Goal: Complete application form: Complete application form

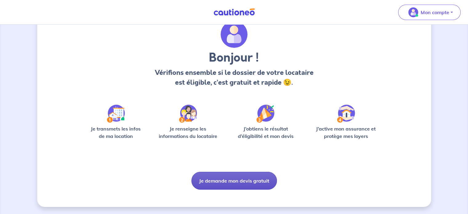
click at [228, 179] on button "Je demande mon devis gratuit" at bounding box center [233, 181] width 85 height 18
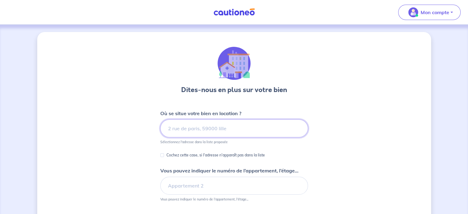
click at [213, 131] on input at bounding box center [234, 128] width 148 height 18
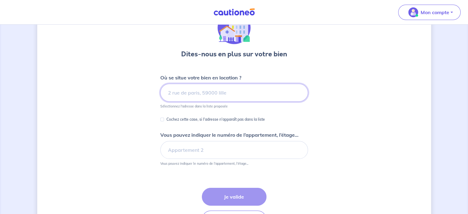
scroll to position [61, 0]
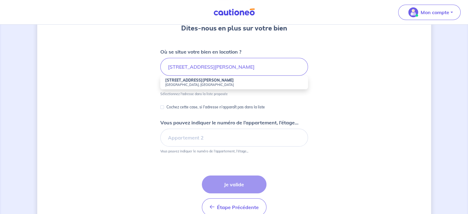
click at [222, 82] on small "[GEOGRAPHIC_DATA], [GEOGRAPHIC_DATA]" at bounding box center [234, 84] width 138 height 4
type input "[STREET_ADDRESS][PERSON_NAME]"
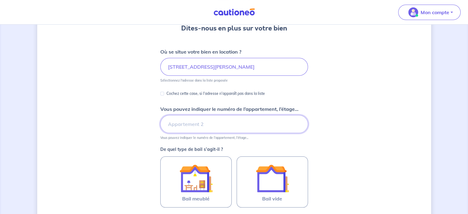
click at [189, 125] on input "Vous pouvez indiquer le numéro de l’appartement, l’étage..." at bounding box center [234, 124] width 148 height 18
type input "étage 1"
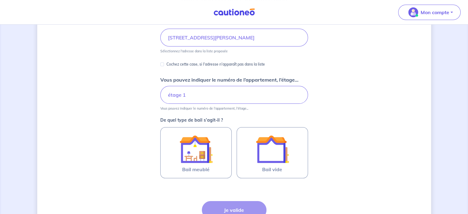
scroll to position [92, 0]
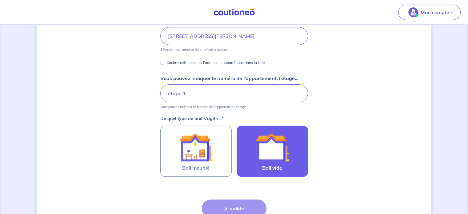
drag, startPoint x: 266, startPoint y: 154, endPoint x: 259, endPoint y: 161, distance: 9.1
click at [266, 154] on img at bounding box center [271, 147] width 33 height 33
click at [0, 0] on input "Bail vide" at bounding box center [0, 0] width 0 height 0
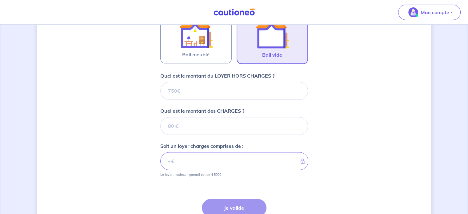
scroll to position [198, 0]
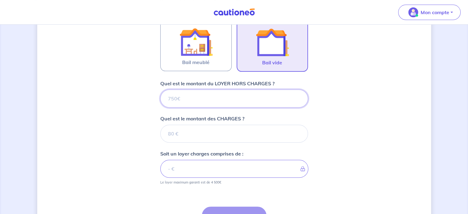
click at [203, 100] on input "Quel est le montant du LOYER HORS CHARGES ?" at bounding box center [234, 98] width 148 height 18
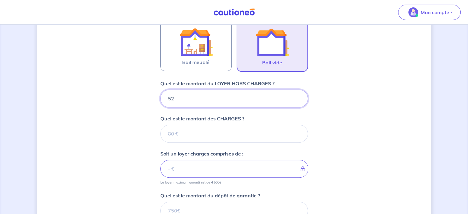
type input "529"
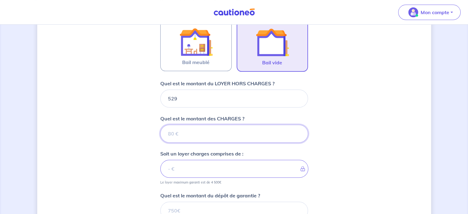
click at [205, 134] on input "Quel est le montant des CHARGES ?" at bounding box center [234, 134] width 148 height 18
type input "100"
type input "629"
type input "100"
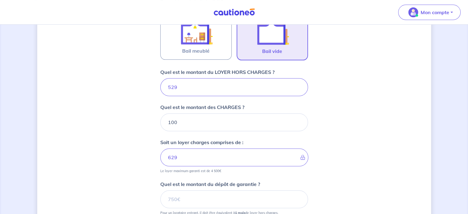
scroll to position [228, 0]
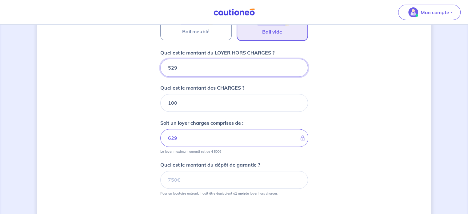
drag, startPoint x: 187, startPoint y: 67, endPoint x: 159, endPoint y: 67, distance: 27.7
click at [159, 67] on div "Dites-nous en plus sur votre bien Où se situe votre bien en location ? [STREET_…" at bounding box center [233, 42] width 393 height 477
type input "42"
type input "104"
type input "429"
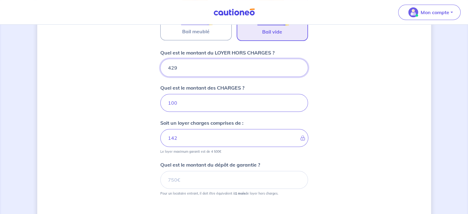
type input "529"
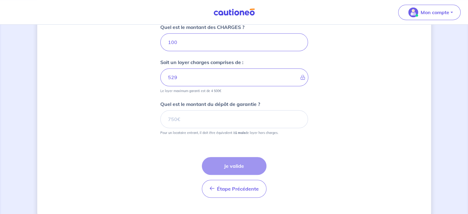
scroll to position [290, 0]
type input "429"
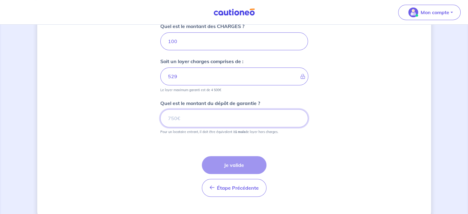
click at [191, 119] on input "Quel est le montant du dépôt de garantie ?" at bounding box center [234, 118] width 148 height 18
type input "429"
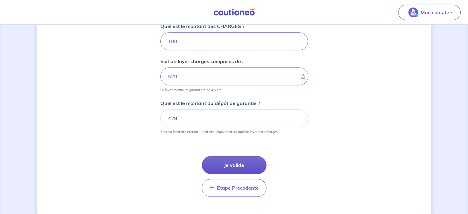
click at [227, 157] on button "Je valide" at bounding box center [234, 165] width 65 height 18
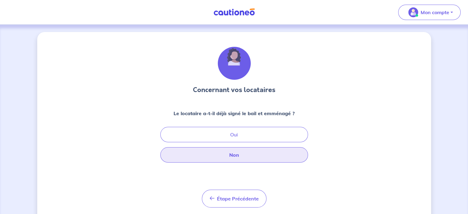
click at [249, 152] on button "Non" at bounding box center [234, 154] width 148 height 15
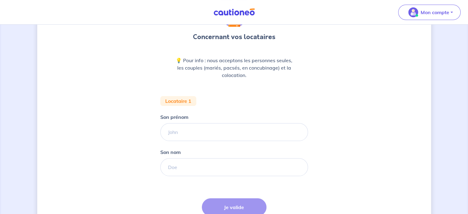
scroll to position [61, 0]
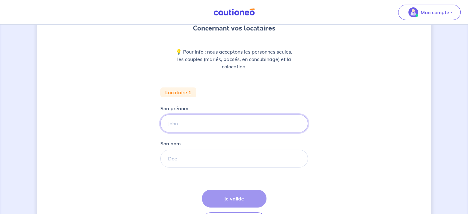
click at [221, 127] on input "Son prénom" at bounding box center [234, 123] width 148 height 18
type input "[PERSON_NAME]"
click at [239, 195] on div "Étape Précédente Précédent Je valide Je valide" at bounding box center [234, 209] width 65 height 41
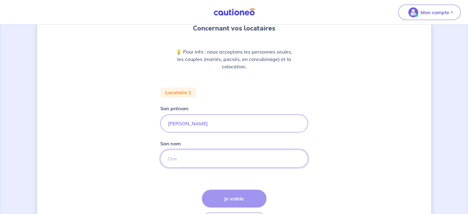
click at [211, 156] on input "Son nom" at bounding box center [234, 158] width 148 height 18
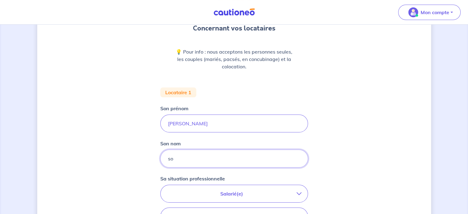
type input "so"
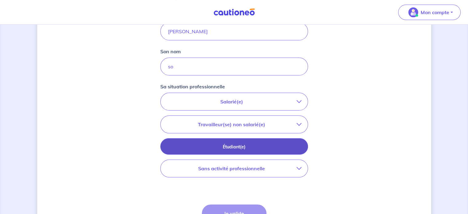
scroll to position [154, 0]
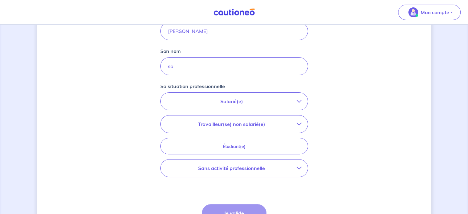
click at [253, 164] on p "Sans activité professionnelle" at bounding box center [232, 167] width 130 height 7
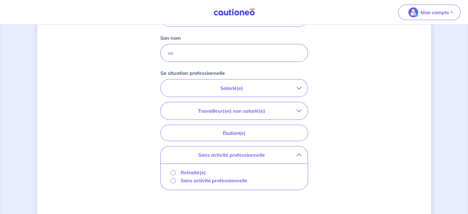
scroll to position [215, 0]
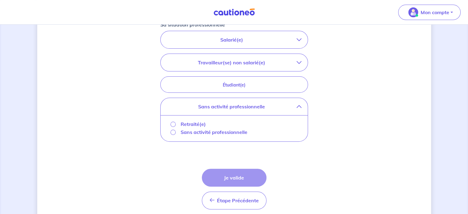
click at [220, 133] on p "Sans activité professionnelle" at bounding box center [213, 131] width 67 height 7
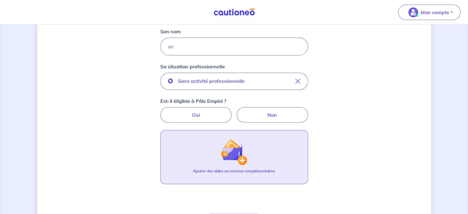
scroll to position [154, 0]
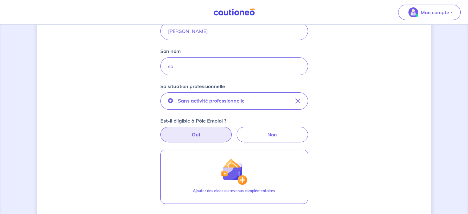
click at [211, 136] on label "Oui" at bounding box center [195, 134] width 71 height 15
click at [232, 131] on input "Oui" at bounding box center [234, 129] width 4 height 4
radio input "true"
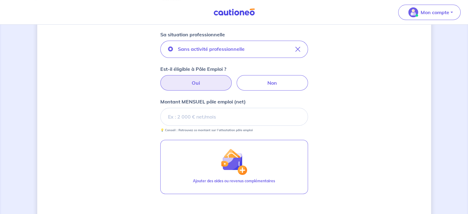
scroll to position [215, 0]
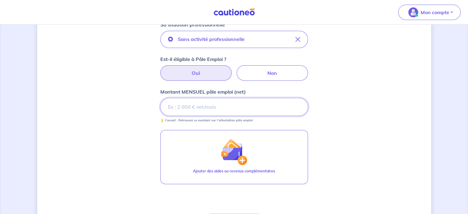
click at [205, 106] on input "Montant MENSUEL pôle emploi (net)" at bounding box center [234, 107] width 148 height 18
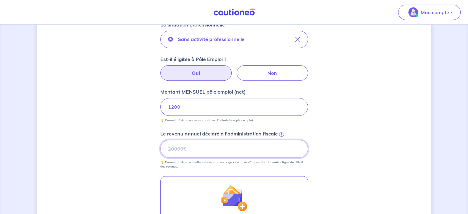
click at [224, 148] on input "Le revenu annuel déclaré à l'administration fiscale i" at bounding box center [234, 149] width 148 height 18
type input "14400"
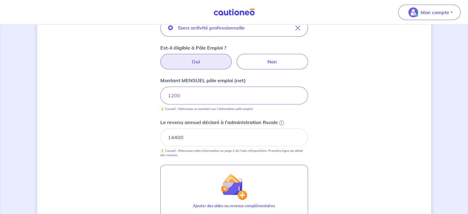
scroll to position [277, 0]
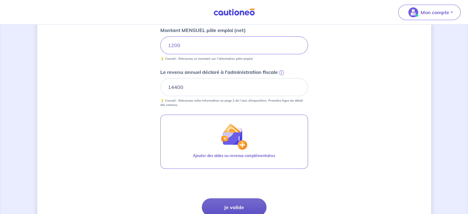
click at [231, 204] on button "Je valide" at bounding box center [234, 207] width 65 height 18
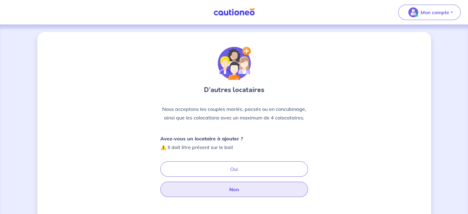
click at [223, 186] on button "Non" at bounding box center [234, 188] width 148 height 15
